Goal: Task Accomplishment & Management: Use online tool/utility

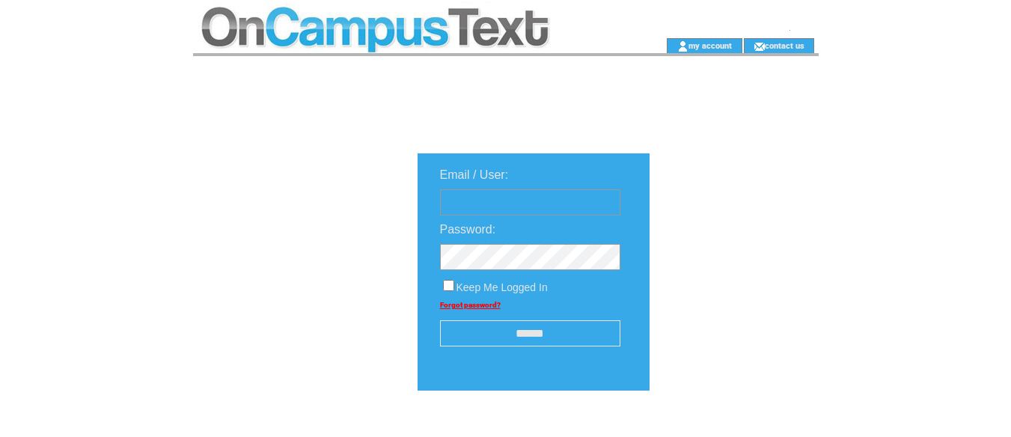
type input "**********"
click at [548, 340] on input "******" at bounding box center [530, 333] width 180 height 26
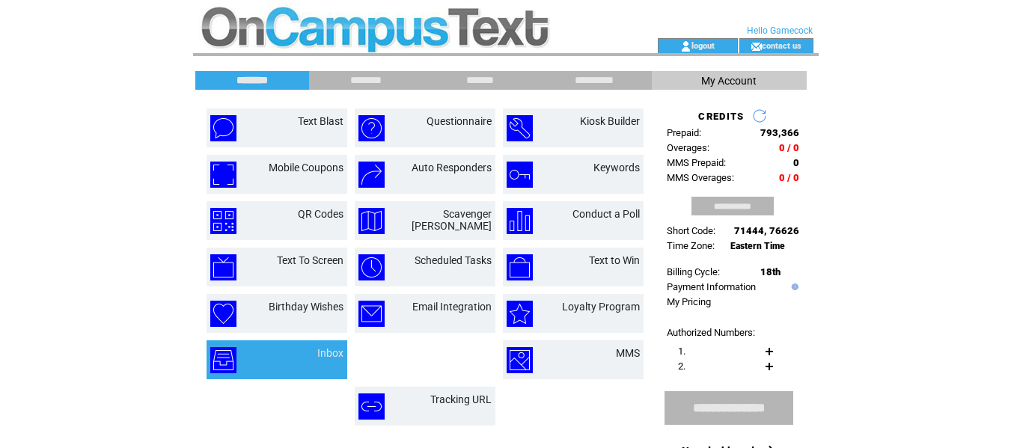
click at [310, 349] on td "Inbox" at bounding box center [312, 360] width 62 height 26
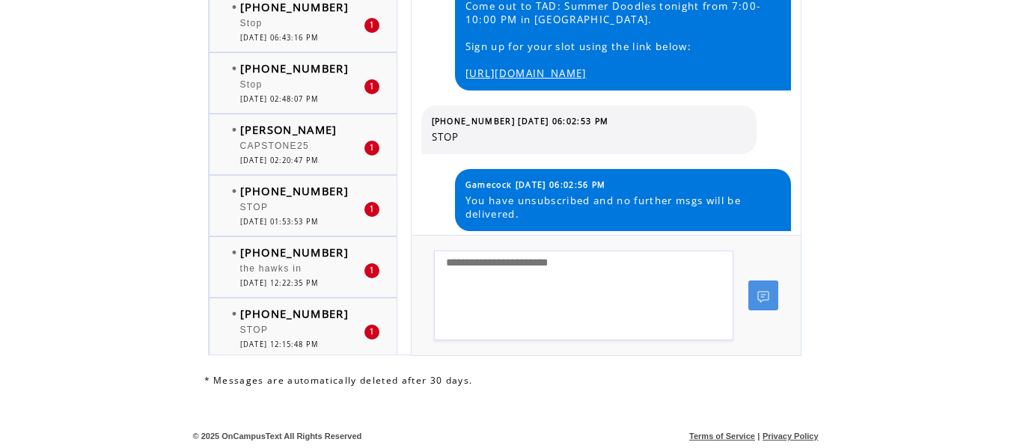
scroll to position [748, 0]
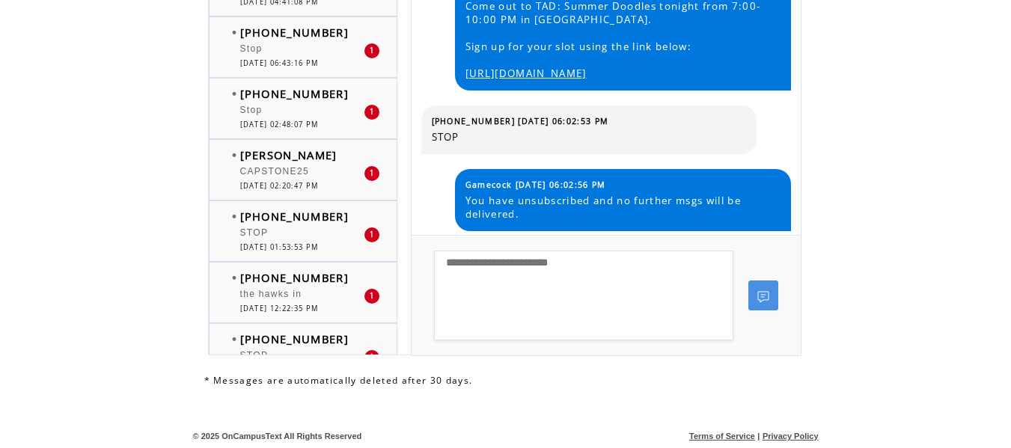
click at [273, 189] on span "[DATE] 02:20:47 PM" at bounding box center [279, 186] width 79 height 10
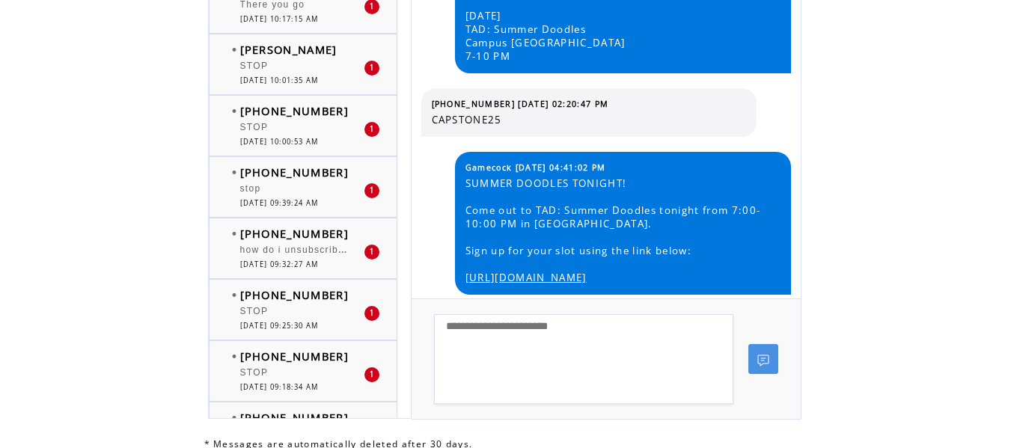
scroll to position [1047, 0]
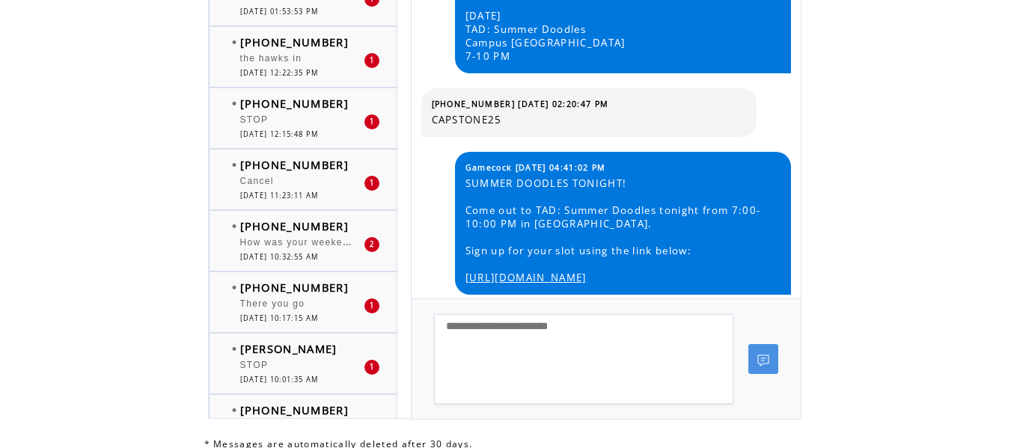
click at [295, 313] on div "There you go" at bounding box center [301, 305] width 123 height 15
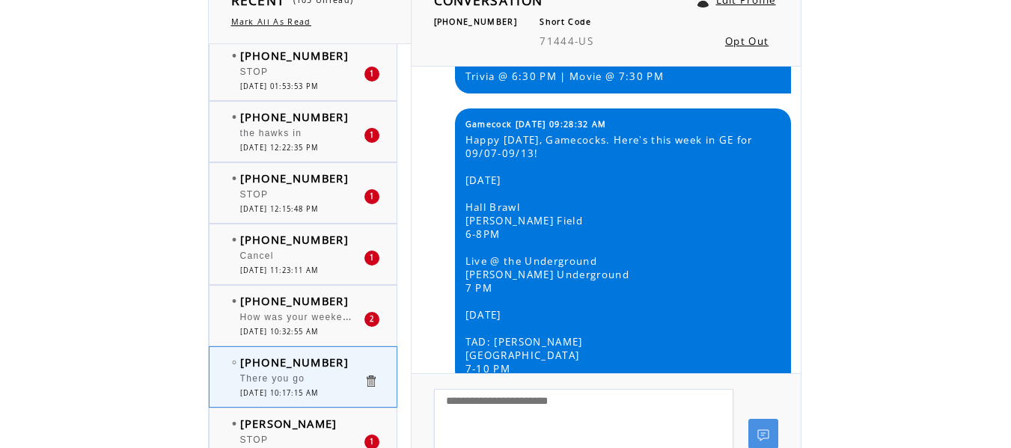
scroll to position [64, 0]
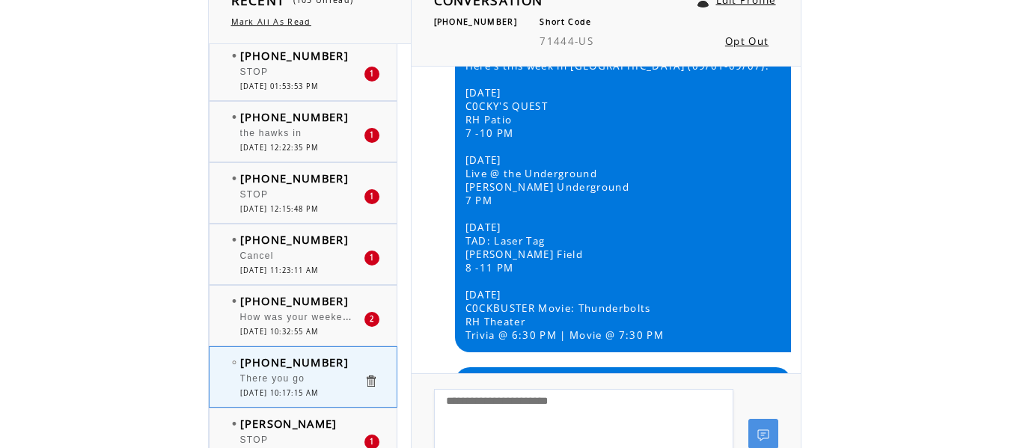
click at [293, 314] on span "How was your weekend?" at bounding box center [300, 315] width 120 height 15
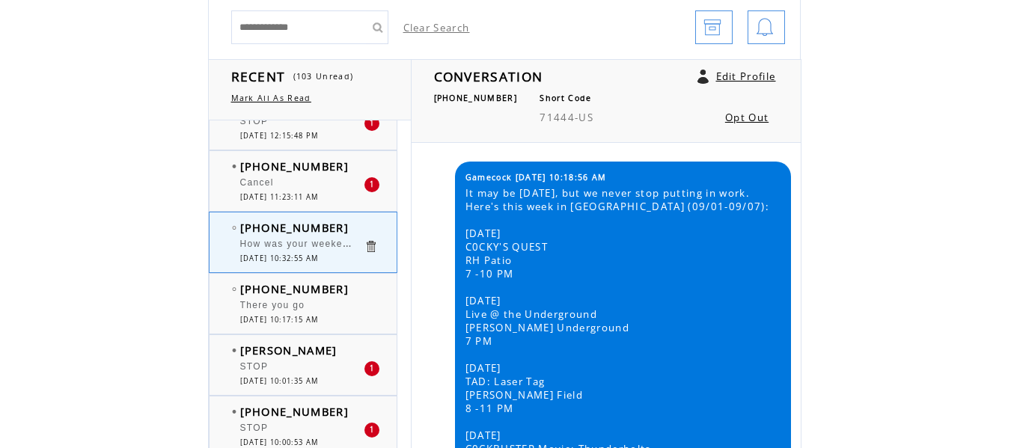
scroll to position [150, 0]
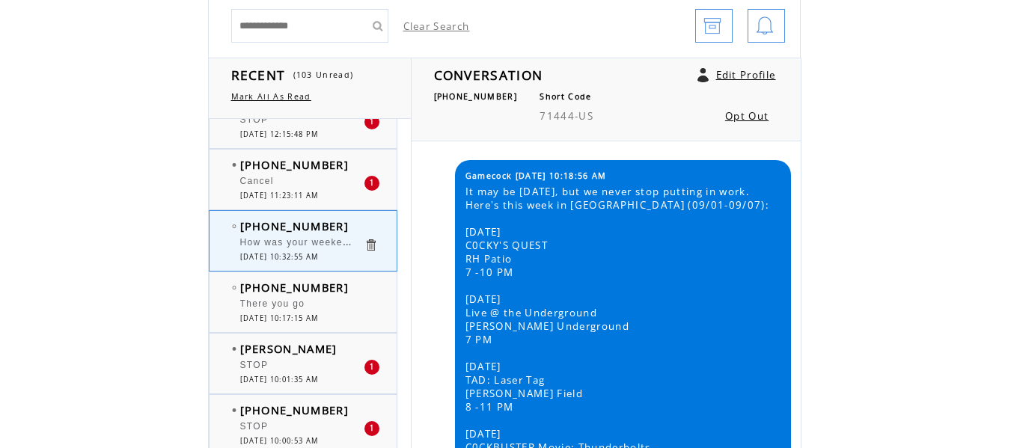
click at [266, 198] on span "[DATE] 11:23:11 AM" at bounding box center [279, 196] width 79 height 10
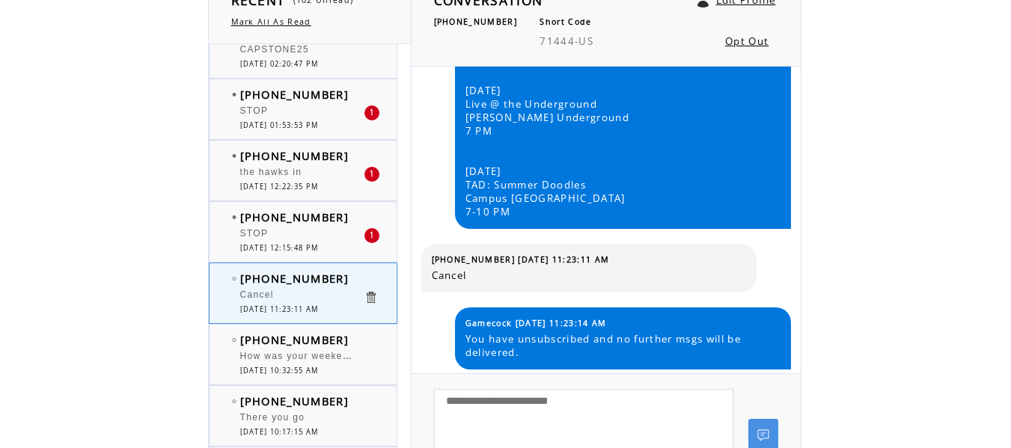
scroll to position [972, 0]
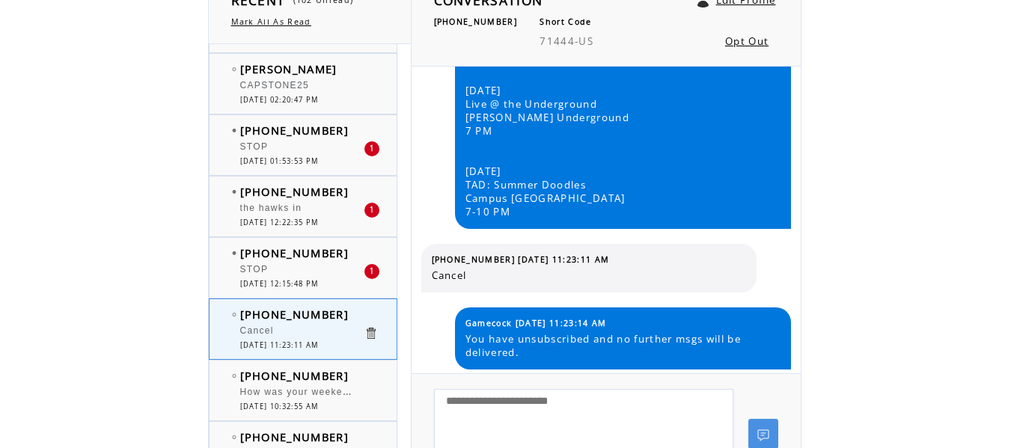
click at [295, 206] on span "the hawks in" at bounding box center [271, 208] width 62 height 10
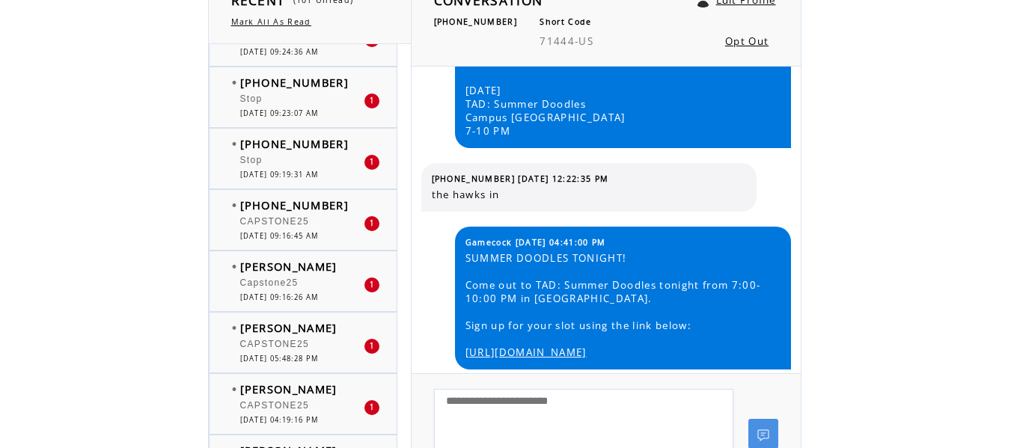
scroll to position [2618, 0]
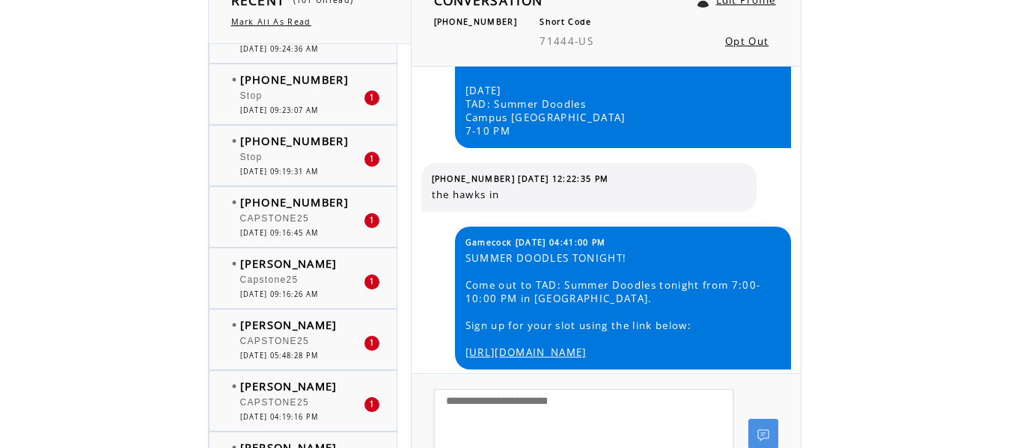
click at [293, 333] on div at bounding box center [301, 334] width 123 height 4
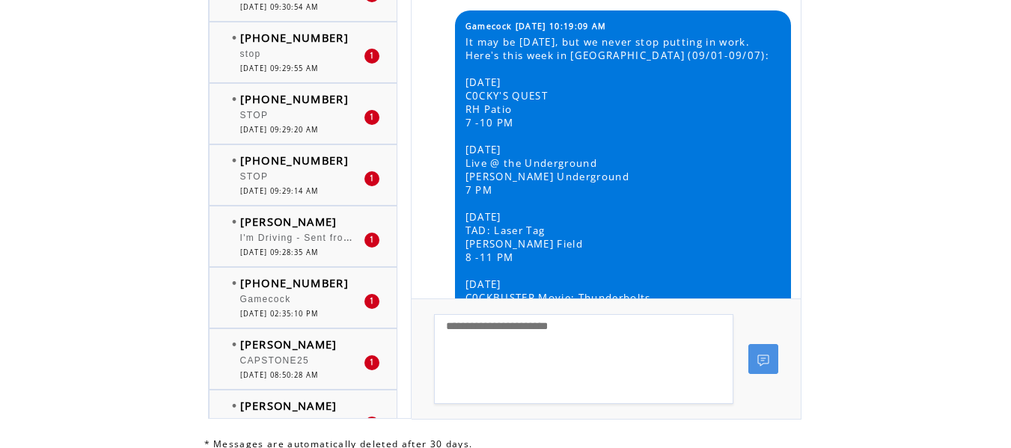
scroll to position [3890, 0]
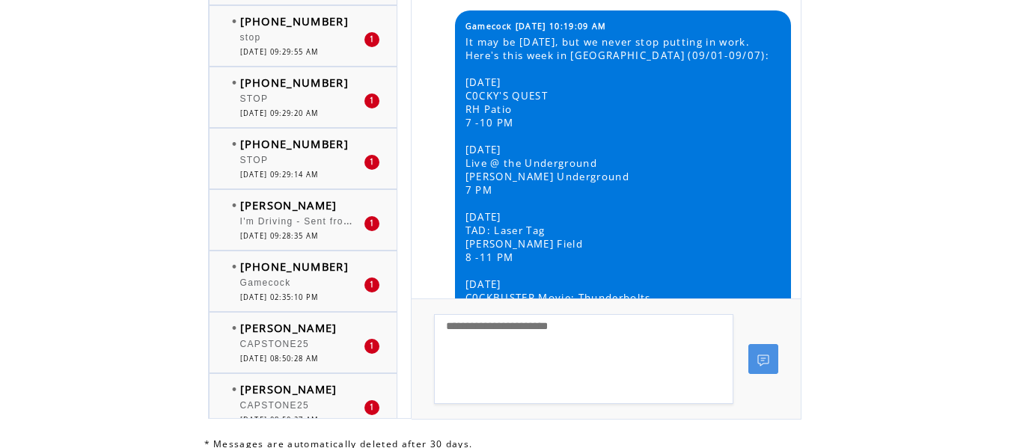
click at [290, 221] on span "I'm Driving - Sent from My Car" at bounding box center [315, 219] width 150 height 15
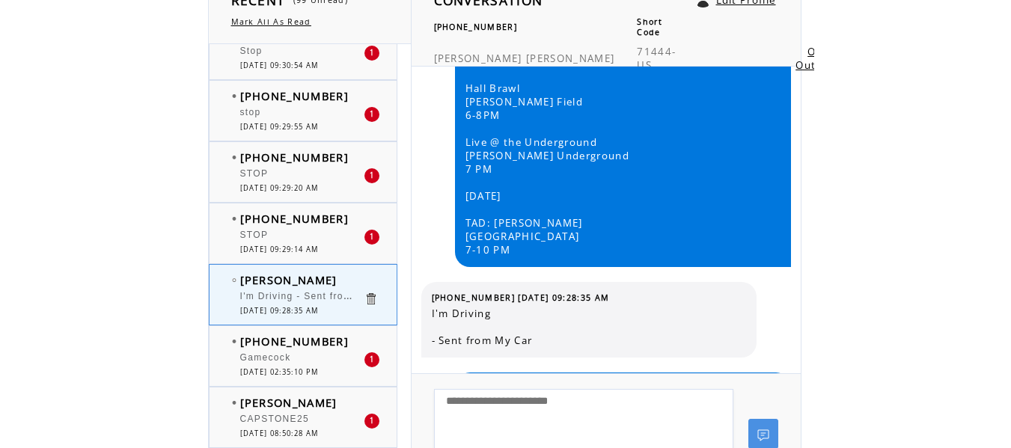
scroll to position [465, 0]
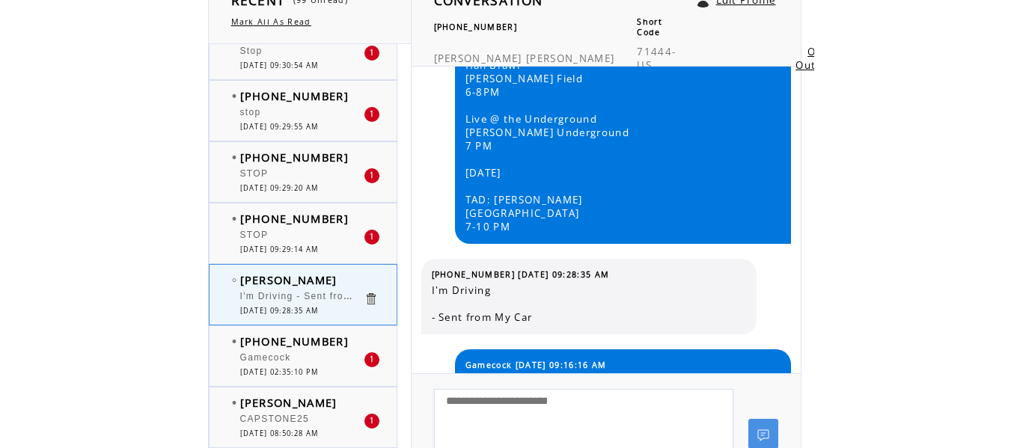
click at [261, 357] on span "Gamecock" at bounding box center [265, 357] width 51 height 10
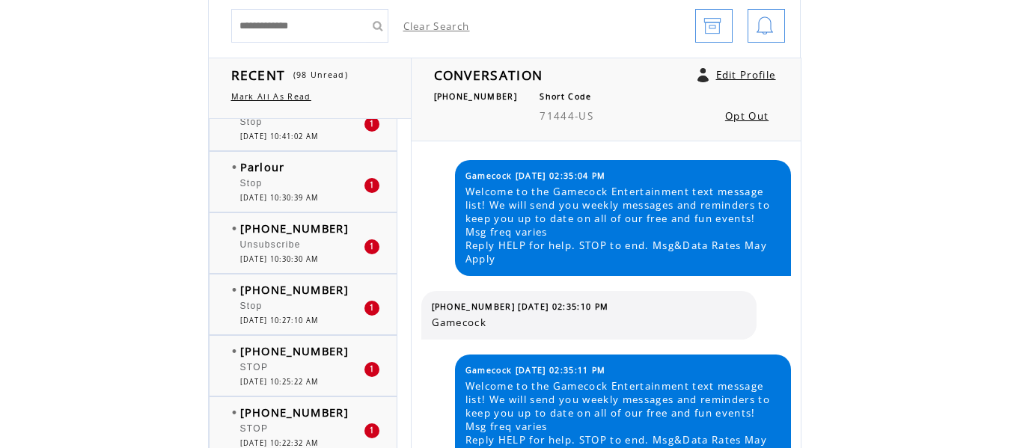
scroll to position [4937, 0]
click at [268, 181] on div "Stop" at bounding box center [301, 184] width 123 height 15
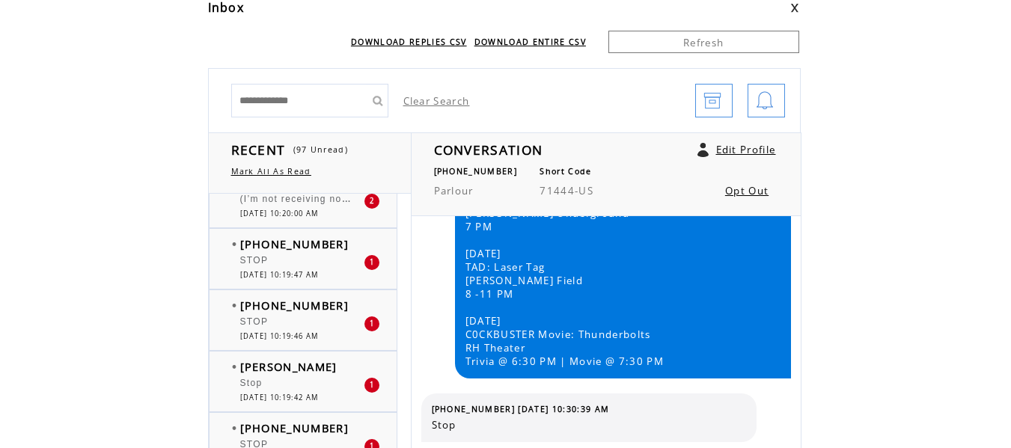
scroll to position [5536, 0]
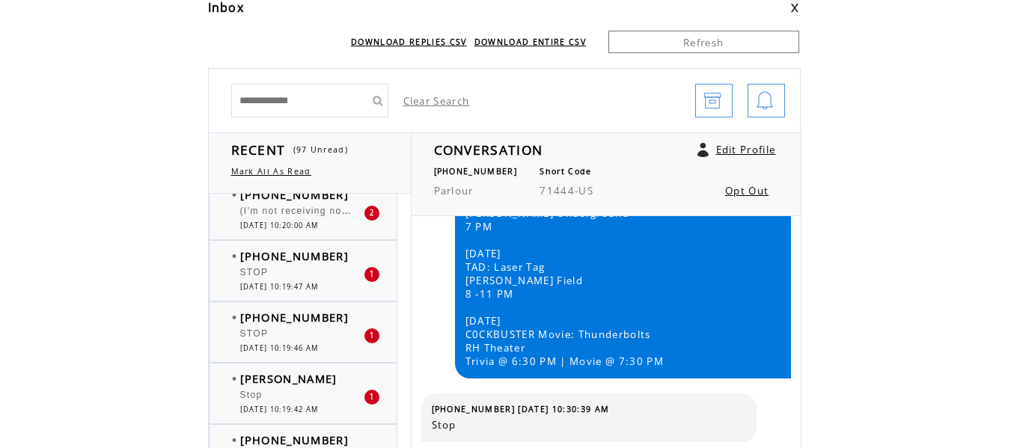
click at [286, 211] on span "(I’m not receiving notifications. If this is urgent, reply “urgent” to send a n…" at bounding box center [539, 209] width 598 height 15
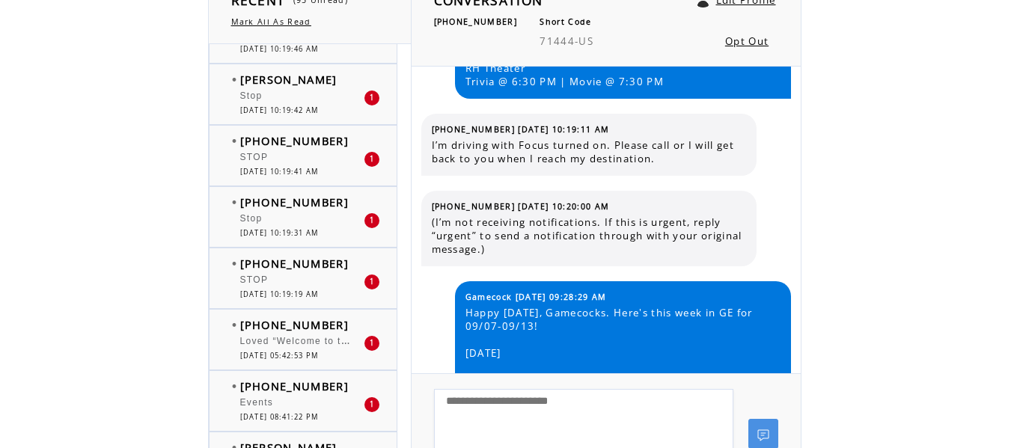
scroll to position [5746, 0]
click at [292, 399] on span "What was this weeks message" at bounding box center [315, 400] width 150 height 15
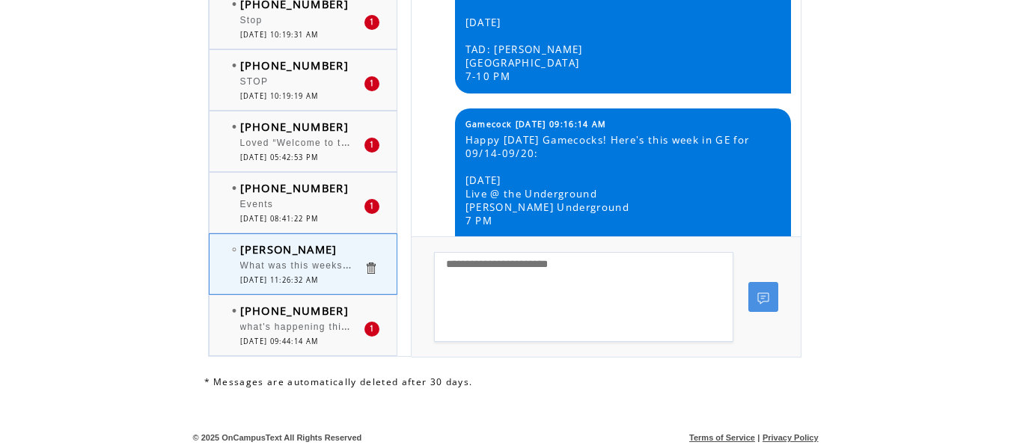
scroll to position [363, 0]
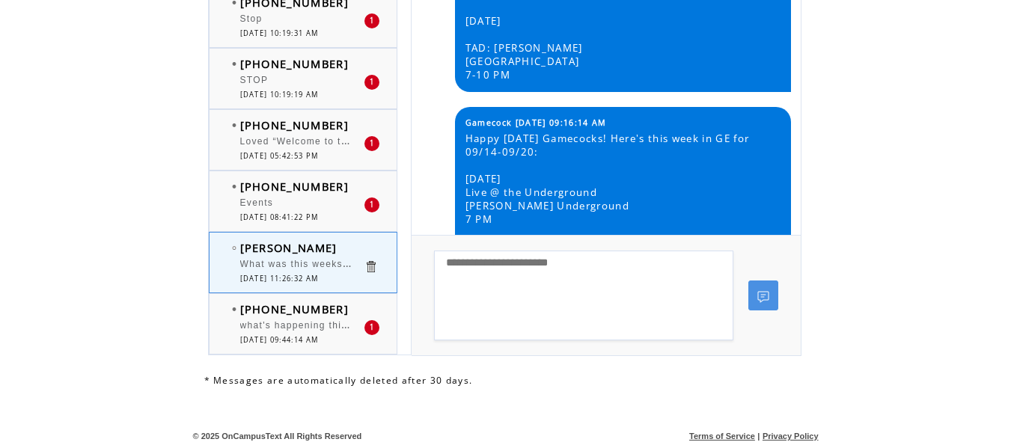
click at [346, 315] on td "[PHONE_NUMBER]" at bounding box center [301, 308] width 123 height 15
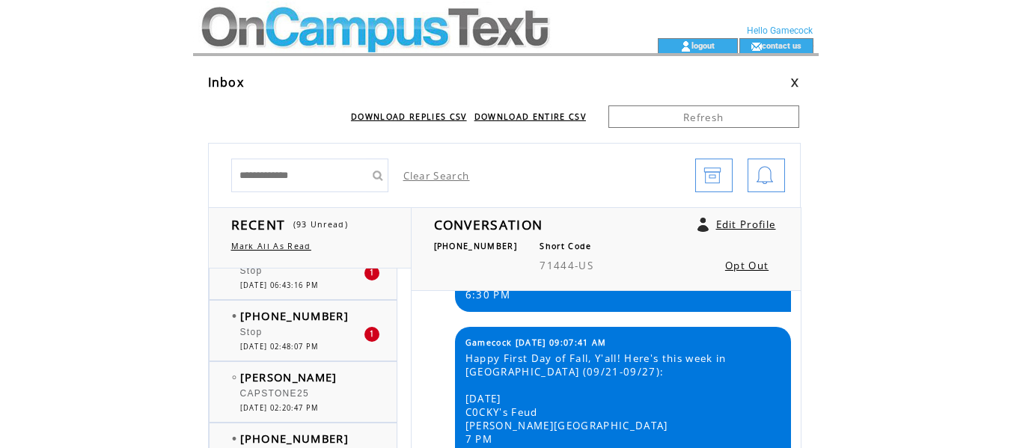
scroll to position [735, 0]
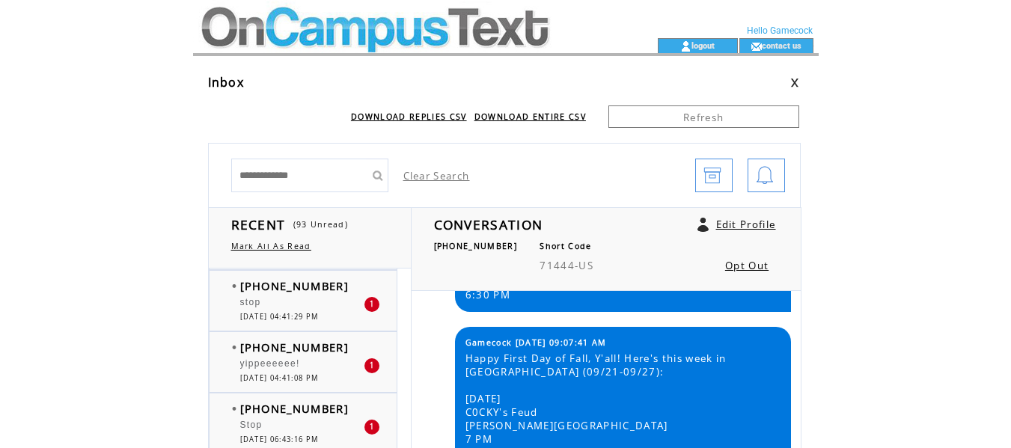
click at [426, 61] on td at bounding box center [505, 65] width 625 height 18
click at [377, 31] on td at bounding box center [398, 19] width 411 height 38
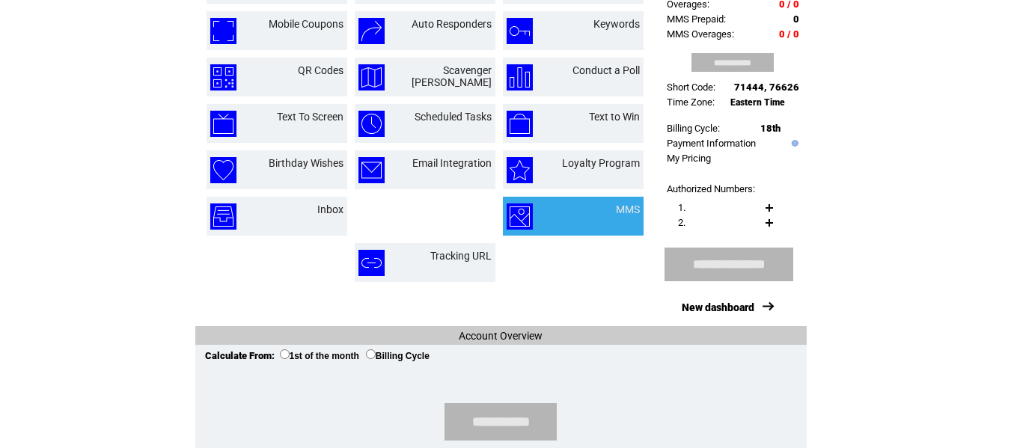
scroll to position [150, 0]
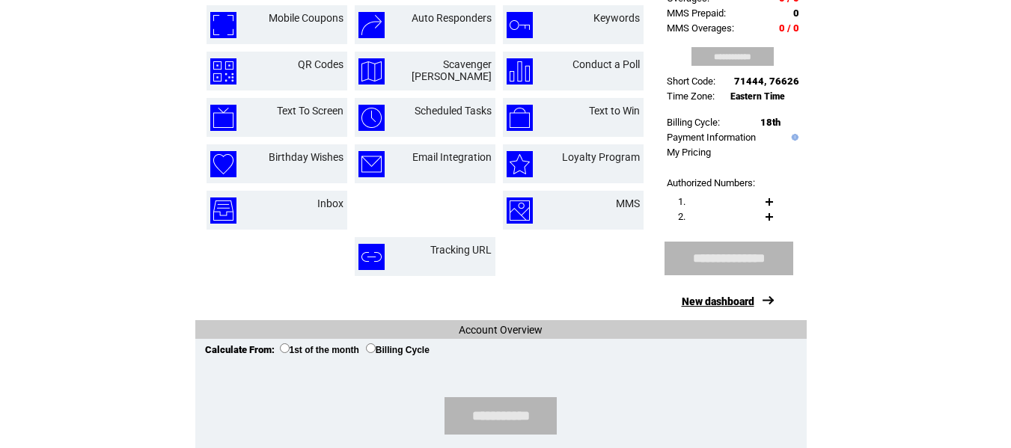
click at [732, 295] on link "New dashboard" at bounding box center [717, 301] width 73 height 12
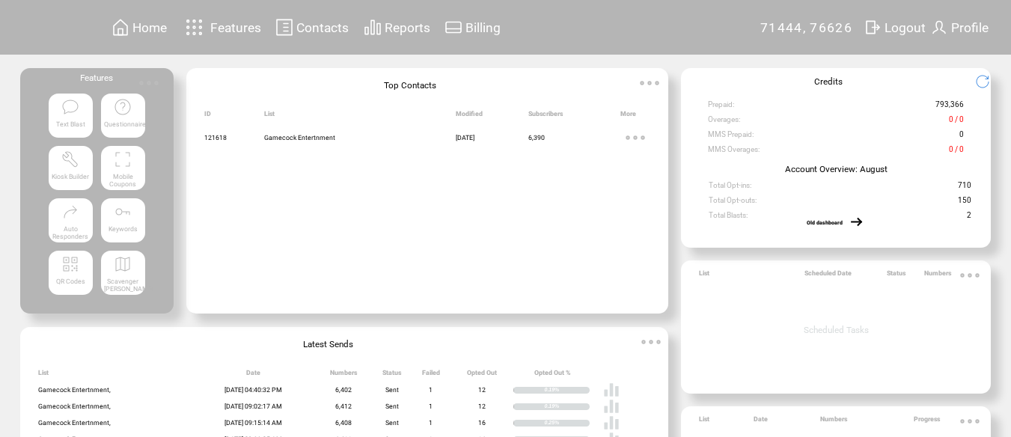
drag, startPoint x: 848, startPoint y: 168, endPoint x: 854, endPoint y: 179, distance: 12.7
click at [848, 171] on td "Account Overview: August" at bounding box center [836, 166] width 310 height 15
click at [393, 35] on td "Reports" at bounding box center [407, 27] width 47 height 20
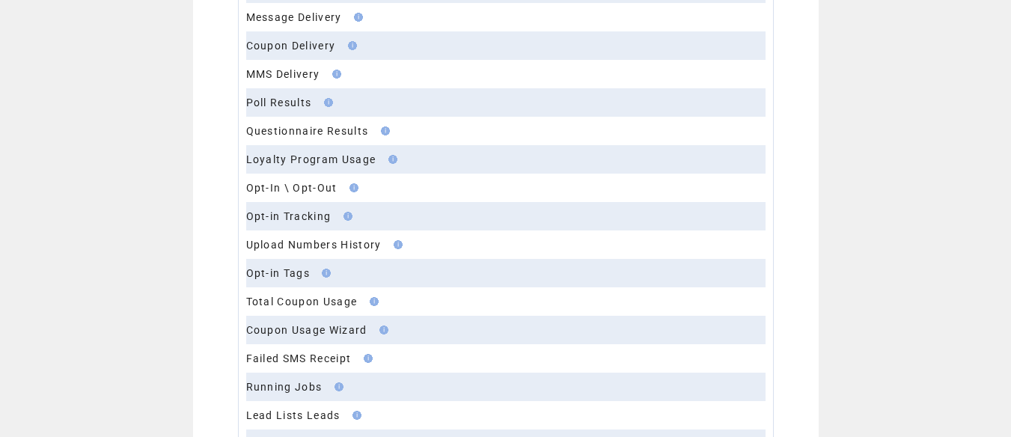
scroll to position [224, 0]
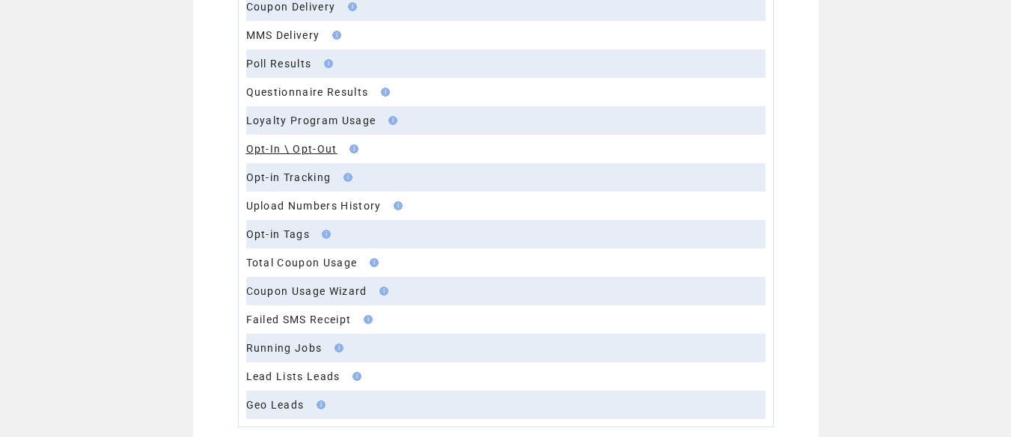
click at [293, 147] on link "Opt-In \ Opt-Out" at bounding box center [291, 149] width 91 height 12
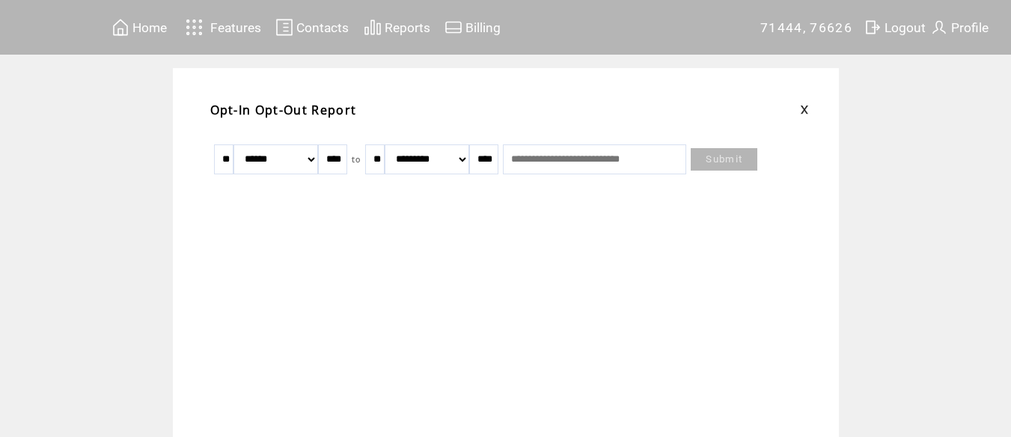
click at [233, 161] on input "**" at bounding box center [223, 159] width 19 height 30
click at [233, 167] on input "**" at bounding box center [223, 159] width 19 height 30
drag, startPoint x: 242, startPoint y: 167, endPoint x: 222, endPoint y: 170, distance: 20.4
click at [222, 170] on input "**" at bounding box center [223, 159] width 19 height 30
type input "**"
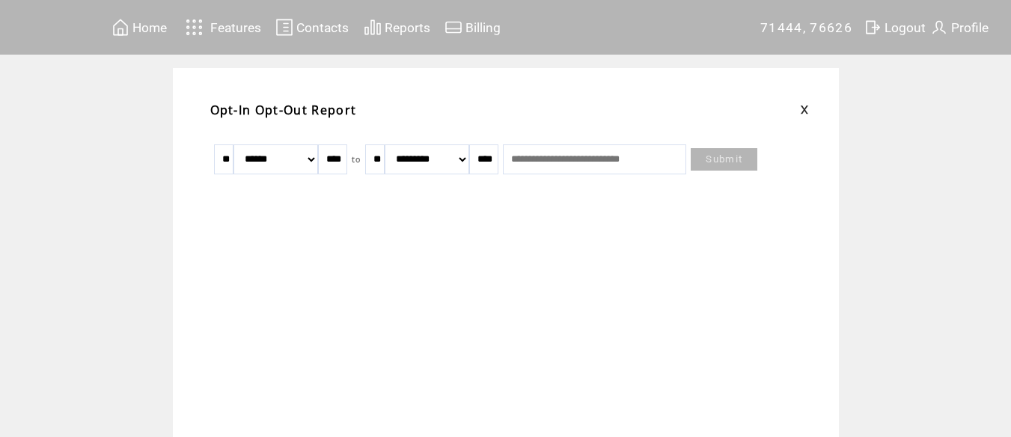
click at [628, 269] on td at bounding box center [511, 343] width 610 height 301
click at [604, 177] on table "** ******* ******** ***** ***** *** **** **** ****** ********* ******* ********…" at bounding box center [485, 159] width 551 height 37
click at [611, 159] on input "text" at bounding box center [594, 159] width 183 height 30
click at [757, 167] on link "Submit" at bounding box center [723, 159] width 67 height 22
